Goal: Task Accomplishment & Management: Manage account settings

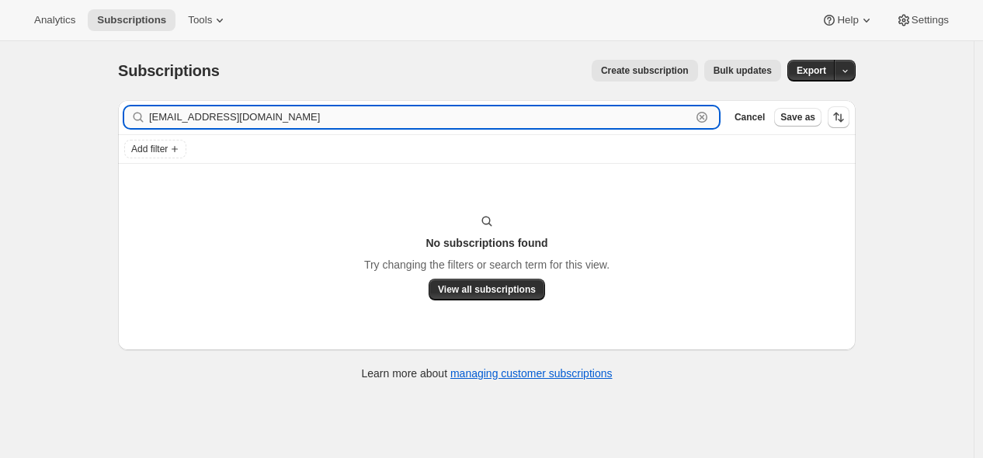
click at [606, 120] on input "[EMAIL_ADDRESS][DOMAIN_NAME]" at bounding box center [420, 117] width 542 height 22
paste input "[PERSON_NAME].[PERSON_NAME].tx"
click at [480, 120] on input "[PERSON_NAME][EMAIL_ADDRESS][PERSON_NAME][DOMAIN_NAME]" at bounding box center [420, 117] width 542 height 22
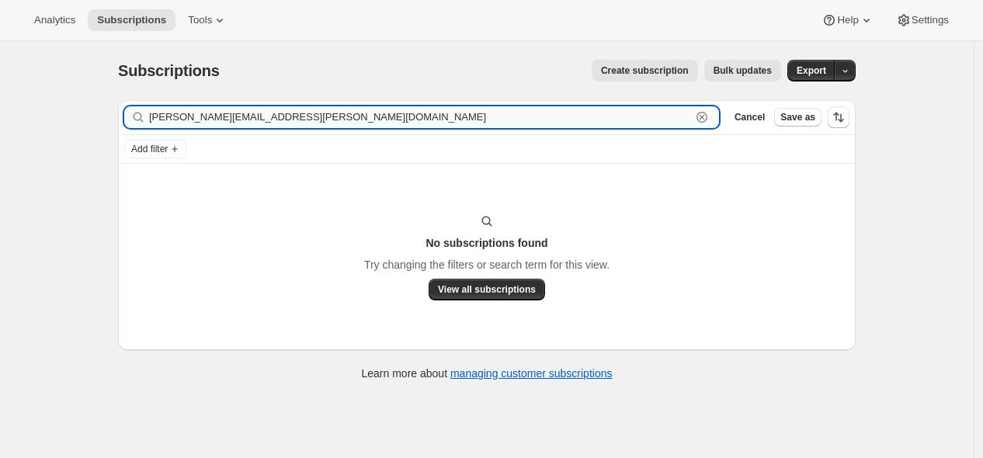
click at [480, 120] on input "[PERSON_NAME][EMAIL_ADDRESS][PERSON_NAME][DOMAIN_NAME]" at bounding box center [420, 117] width 542 height 22
paste input "27630633133"
type input "27630633133"
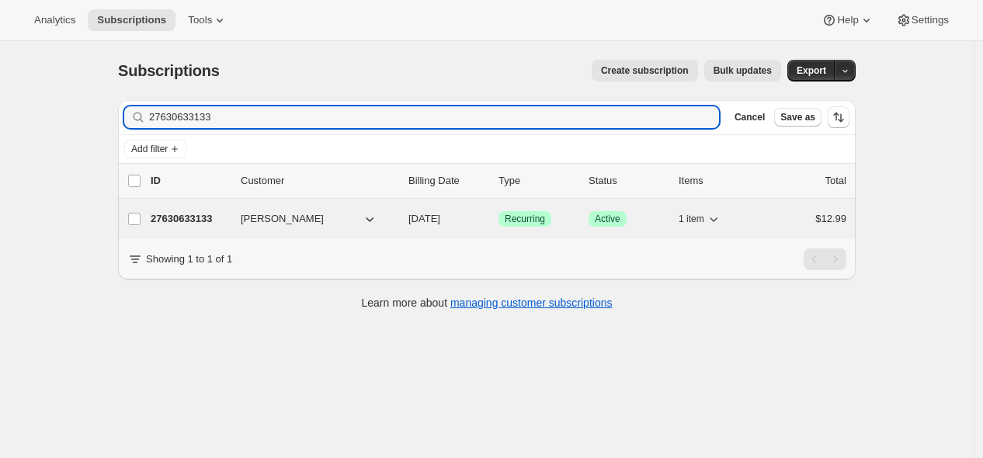
click at [184, 218] on p "27630633133" at bounding box center [190, 219] width 78 height 16
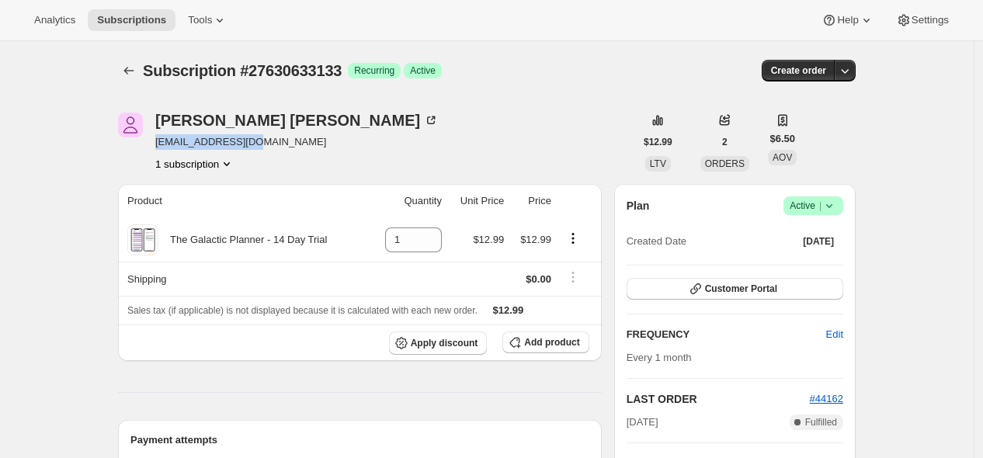
drag, startPoint x: 286, startPoint y: 144, endPoint x: 159, endPoint y: 149, distance: 126.6
click at [159, 149] on div "[PERSON_NAME] [EMAIL_ADDRESS][DOMAIN_NAME] 1 subscription" at bounding box center [376, 142] width 516 height 59
copy span "[EMAIL_ADDRESS][DOMAIN_NAME]"
click at [834, 203] on icon at bounding box center [829, 206] width 16 height 16
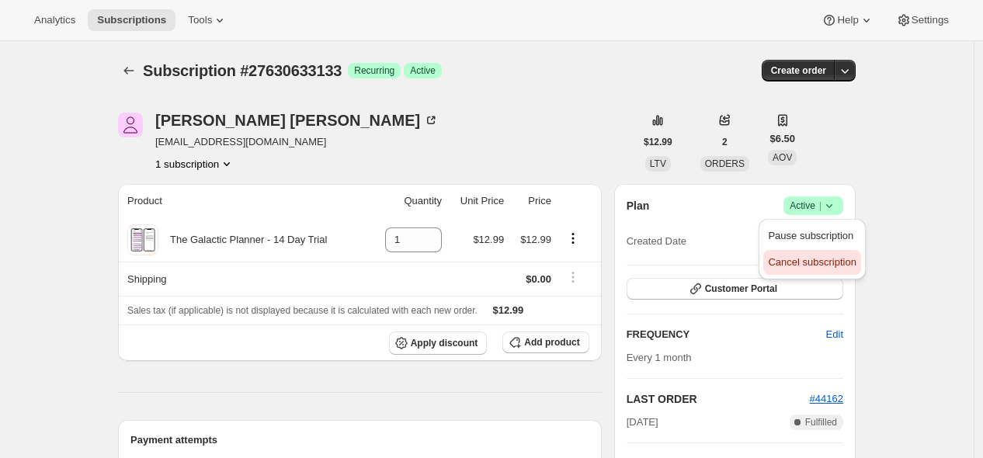
click at [831, 262] on span "Cancel subscription" at bounding box center [812, 262] width 88 height 12
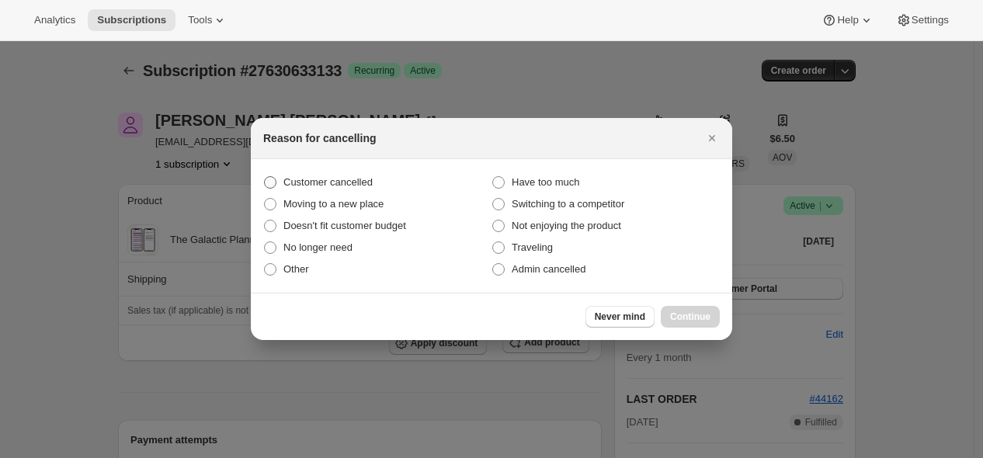
click at [373, 182] on span "Customer cancelled" at bounding box center [327, 182] width 89 height 12
click at [265, 177] on input "Customer cancelled" at bounding box center [264, 176] width 1 height 1
radio input "true"
click at [689, 311] on span "Continue" at bounding box center [690, 316] width 40 height 12
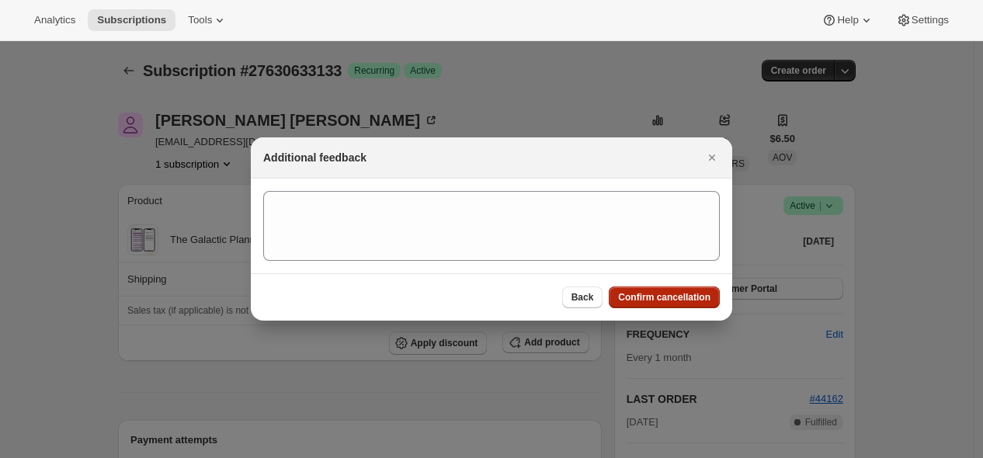
click at [660, 295] on span "Confirm cancellation" at bounding box center [664, 297] width 92 height 12
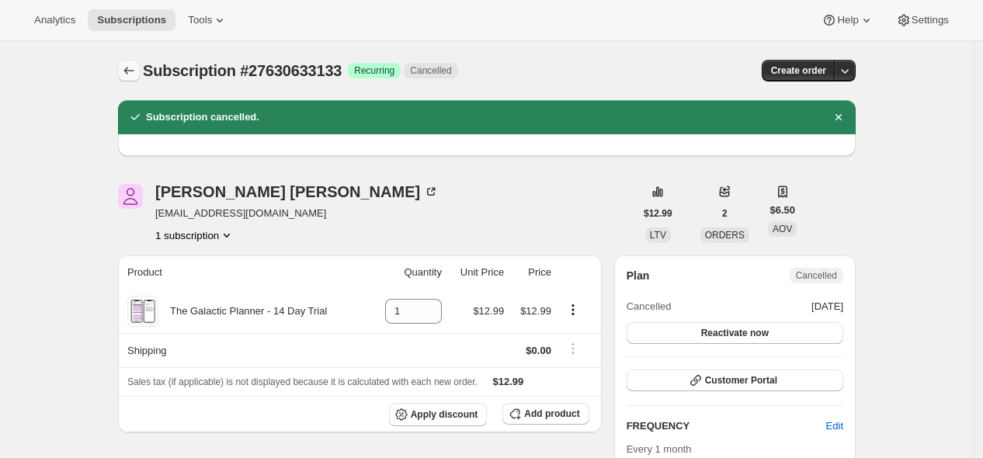
click at [134, 71] on icon "Subscriptions" at bounding box center [129, 71] width 16 height 16
